Goal: Ask a question

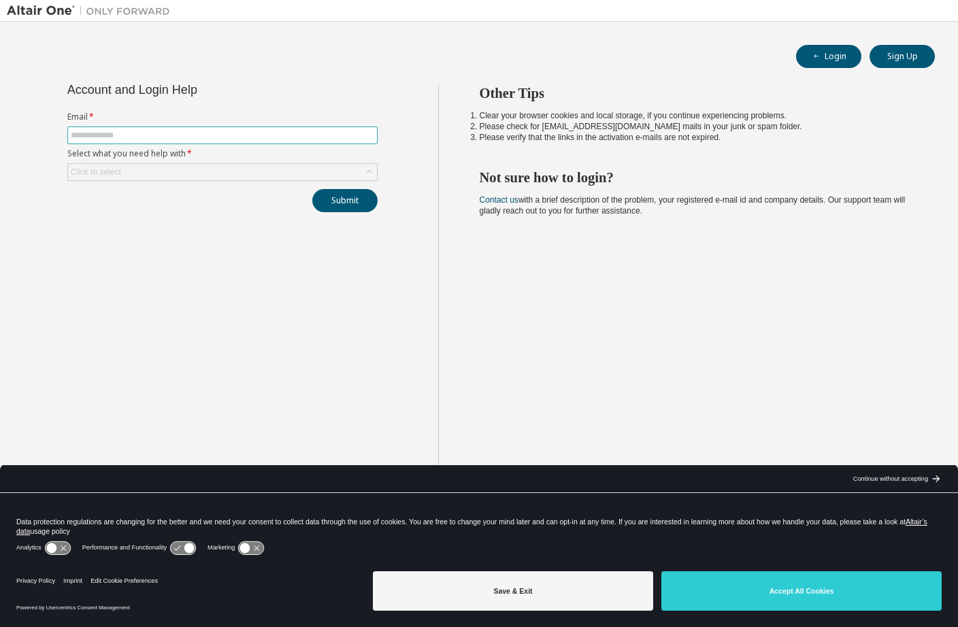
click at [188, 130] on input "text" at bounding box center [222, 135] width 303 height 11
type input "**********"
click at [294, 179] on div "Click to select" at bounding box center [222, 172] width 309 height 16
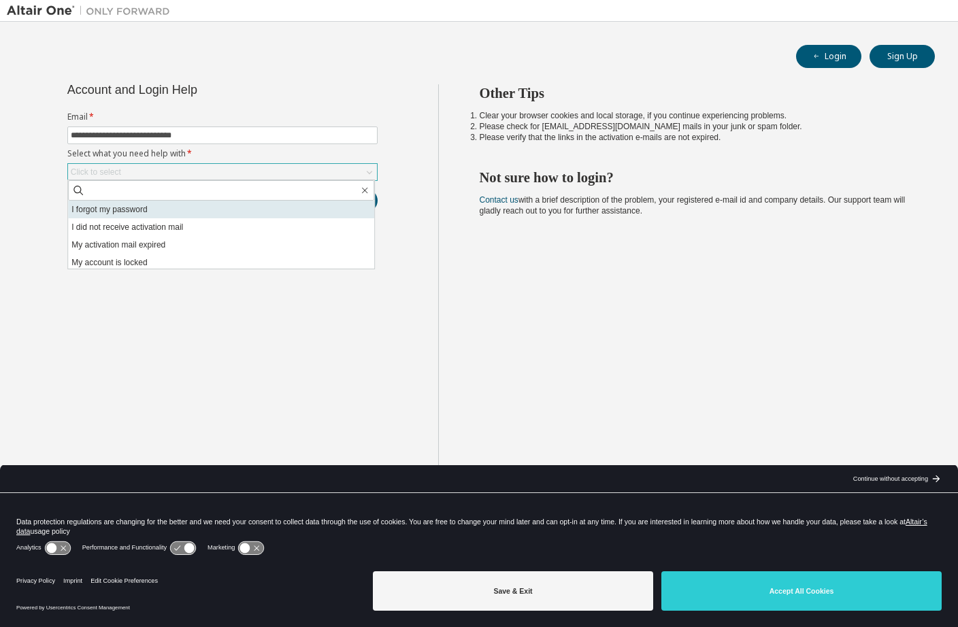
click at [232, 208] on li "I forgot my password" at bounding box center [221, 210] width 306 height 18
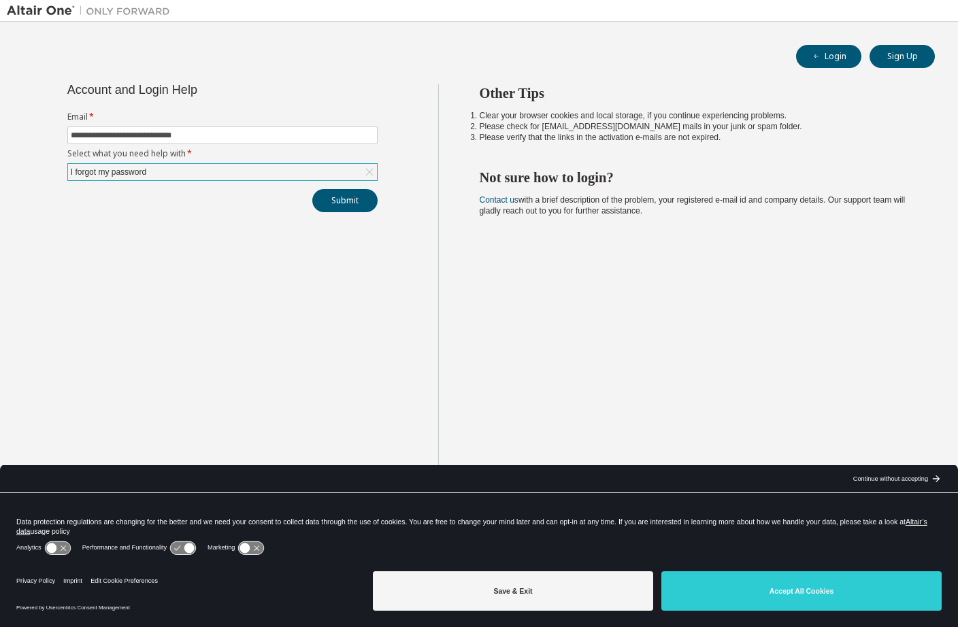
click at [374, 189] on div "Submit" at bounding box center [222, 200] width 310 height 23
click at [362, 201] on button "Submit" at bounding box center [344, 200] width 65 height 23
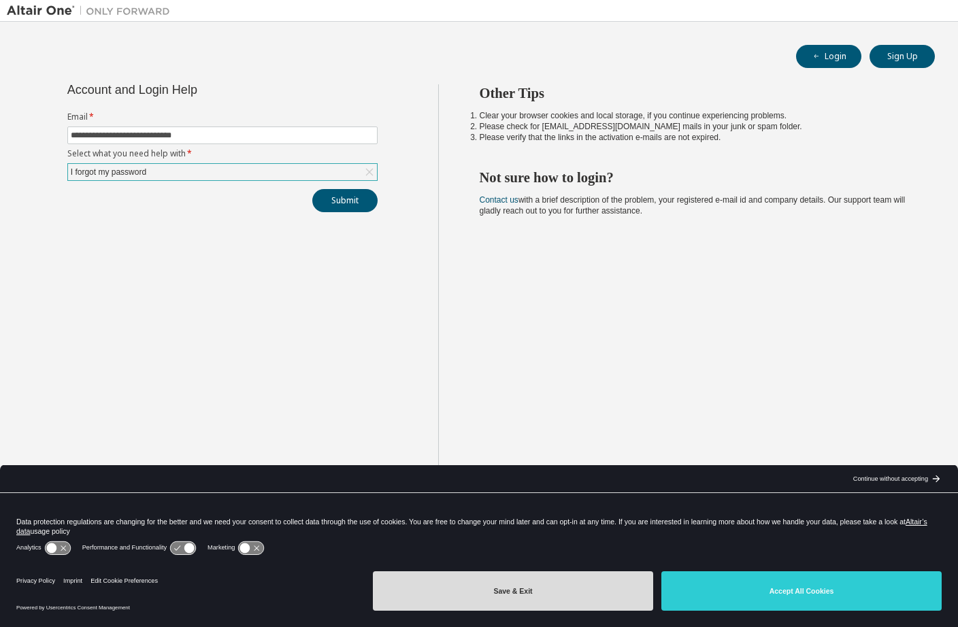
click at [597, 586] on button "Save & Exit" at bounding box center [513, 590] width 280 height 39
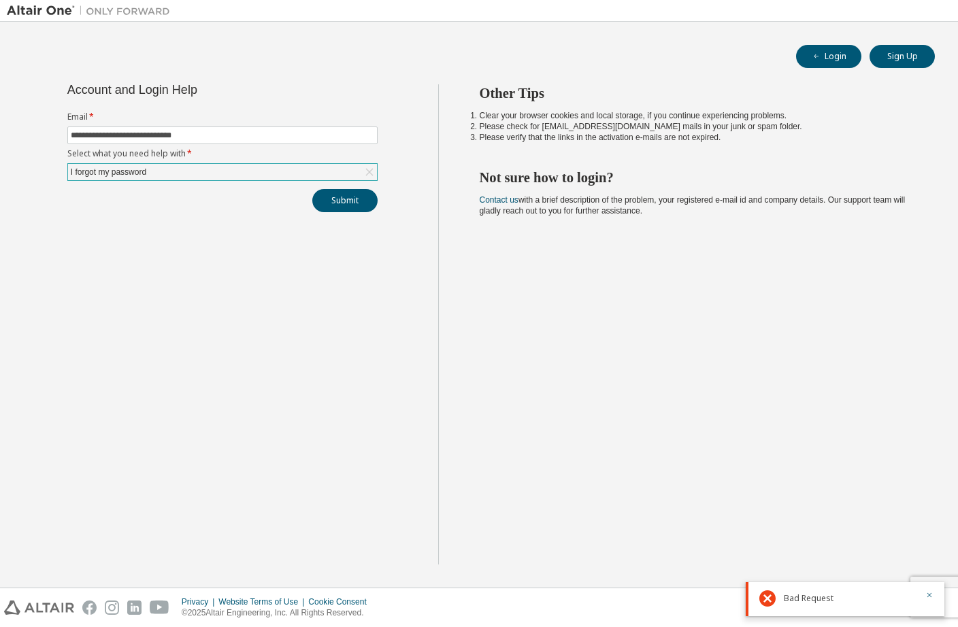
click at [847, 606] on div "Bad Request" at bounding box center [850, 599] width 133 height 16
click at [932, 595] on icon "button" at bounding box center [929, 595] width 8 height 8
